Goal: Task Accomplishment & Management: Manage account settings

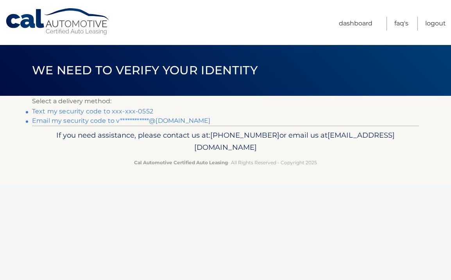
click at [105, 110] on link "Text my security code to xxx-xxx-0552" at bounding box center [92, 110] width 121 height 7
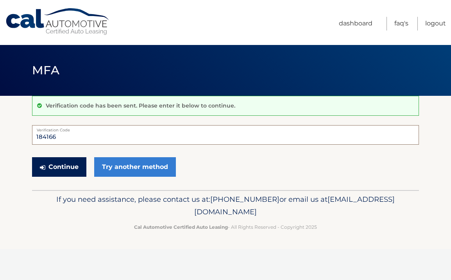
type input "184166"
click at [76, 167] on button "Continue" at bounding box center [59, 167] width 54 height 20
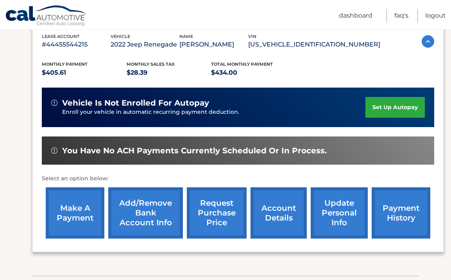
scroll to position [141, 0]
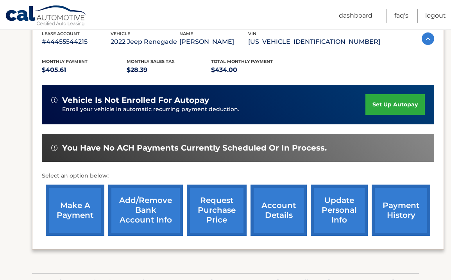
click at [394, 198] on link "payment history" at bounding box center [400, 209] width 59 height 51
click at [156, 206] on link "Add/Remove bank account info" at bounding box center [145, 209] width 75 height 51
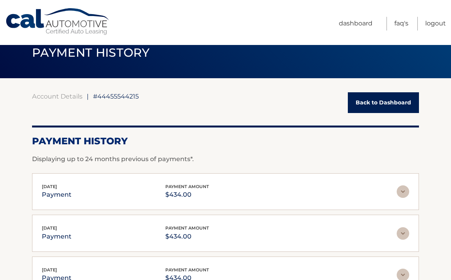
scroll to position [24, 0]
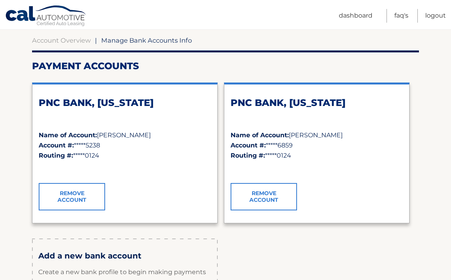
scroll to position [79, 0]
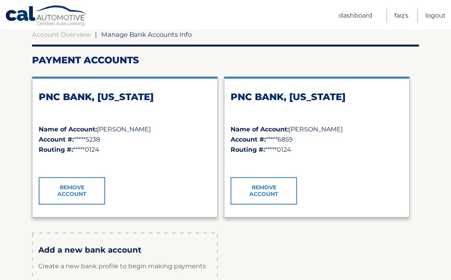
click at [91, 198] on link "Remove Account" at bounding box center [72, 190] width 66 height 27
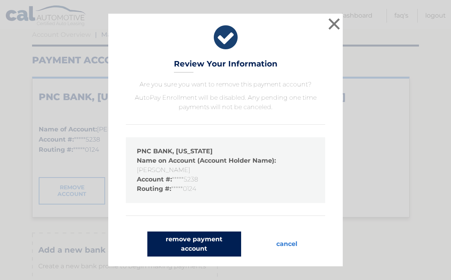
click at [221, 245] on button "remove payment account" at bounding box center [194, 243] width 94 height 25
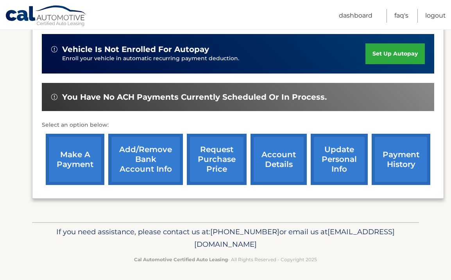
scroll to position [192, 0]
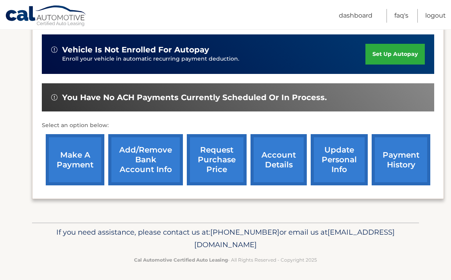
click at [166, 171] on link "Add/Remove bank account info" at bounding box center [145, 159] width 75 height 51
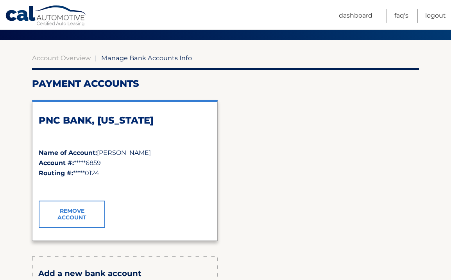
scroll to position [65, 0]
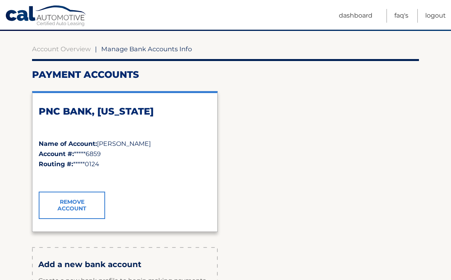
click at [69, 208] on link "Remove Account" at bounding box center [72, 204] width 66 height 27
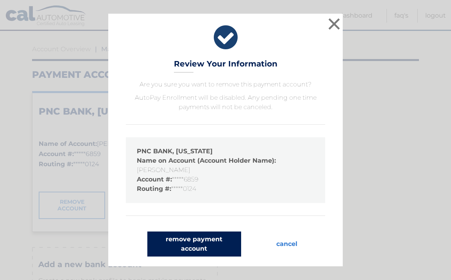
click at [207, 244] on button "remove payment account" at bounding box center [194, 243] width 94 height 25
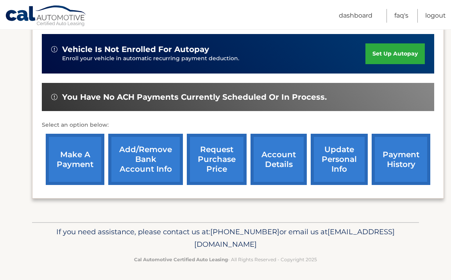
scroll to position [192, 0]
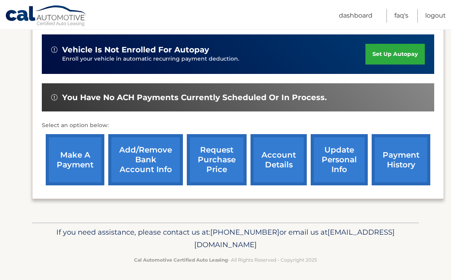
click at [147, 167] on link "Add/Remove bank account info" at bounding box center [145, 159] width 75 height 51
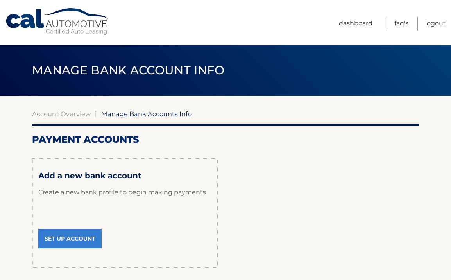
click at [88, 237] on link "Set Up Account" at bounding box center [69, 238] width 63 height 20
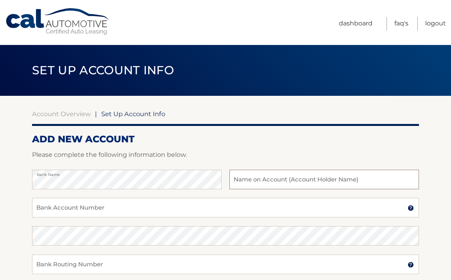
click at [296, 180] on input "text" at bounding box center [323, 179] width 189 height 20
type input "d"
type input "[PERSON_NAME]"
click at [178, 206] on input "Bank Account Number" at bounding box center [225, 208] width 387 height 20
type input "q"
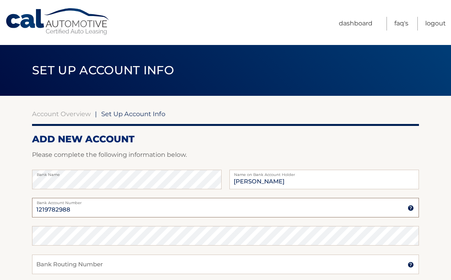
type input "1219782988"
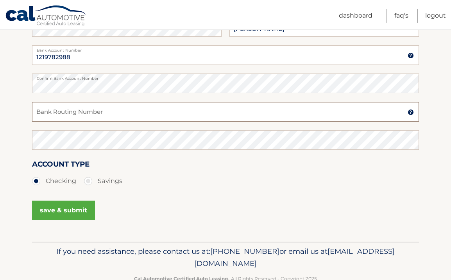
click at [135, 120] on input "Bank Routing Number" at bounding box center [225, 112] width 387 height 20
type input "267084199"
click at [70, 212] on button "save & submit" at bounding box center [63, 210] width 63 height 20
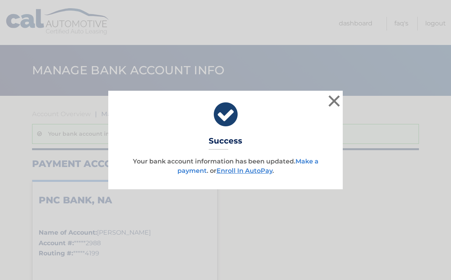
click at [307, 159] on link "Make a payment" at bounding box center [247, 165] width 141 height 17
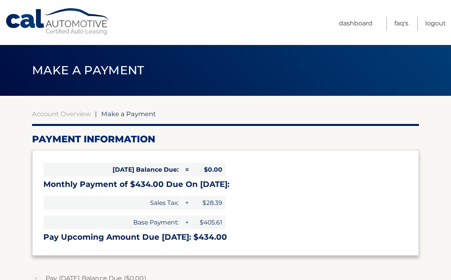
select select "MTI0ZmQ0NzQtY2JlMy00N2RiLWEwODEtMzdiMjA3YmMzODcy"
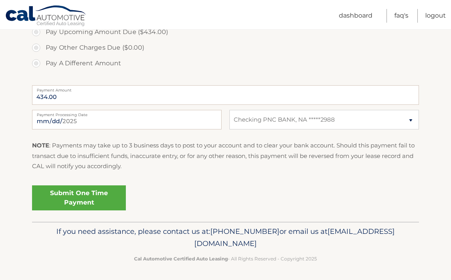
scroll to position [277, 0]
click at [99, 200] on link "Submit One Time Payment" at bounding box center [79, 198] width 94 height 25
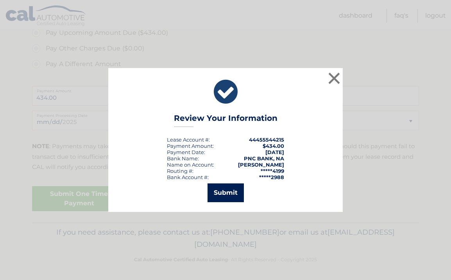
click at [210, 194] on button "Submit" at bounding box center [225, 192] width 36 height 19
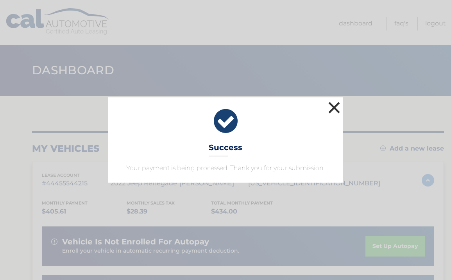
click at [334, 105] on button "×" at bounding box center [334, 108] width 16 height 16
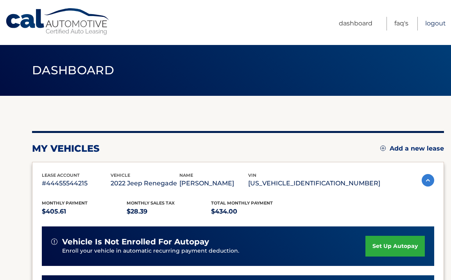
click at [431, 21] on link "Logout" at bounding box center [435, 24] width 21 height 14
